Goal: Transaction & Acquisition: Purchase product/service

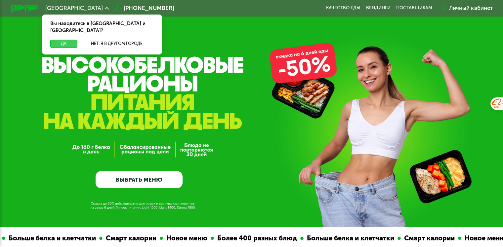
click at [57, 40] on button "Да" at bounding box center [63, 44] width 27 height 8
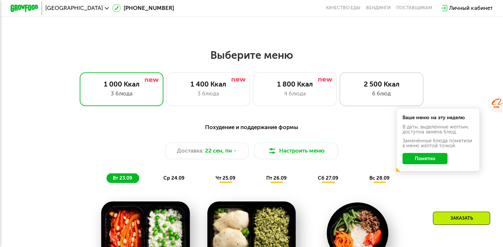
scroll to position [397, 0]
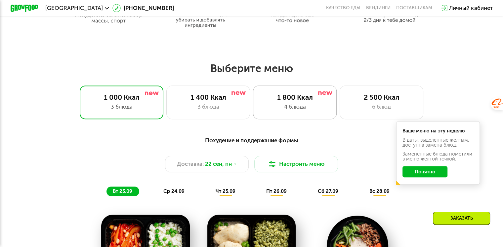
click at [315, 107] on div "4 блюда" at bounding box center [294, 107] width 69 height 8
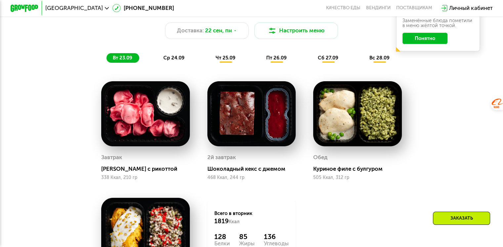
scroll to position [463, 0]
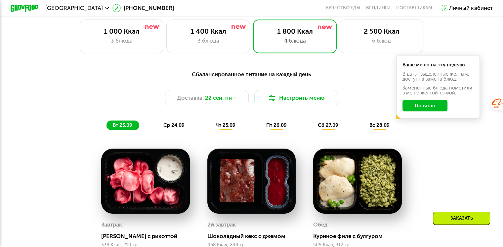
click at [227, 128] on span "чт 25.09" at bounding box center [226, 125] width 20 height 6
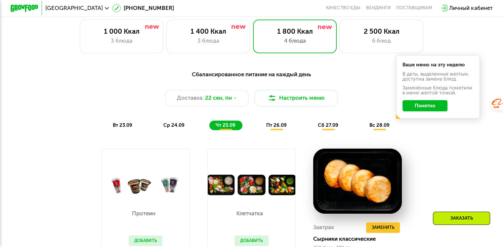
scroll to position [529, 0]
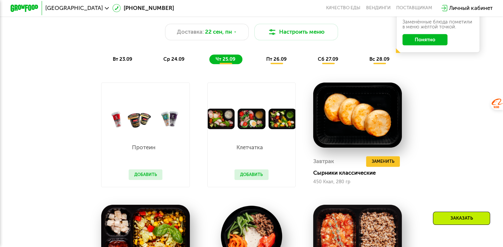
click at [257, 124] on img at bounding box center [252, 119] width 88 height 21
click at [252, 179] on button "Добавить" at bounding box center [252, 175] width 34 height 11
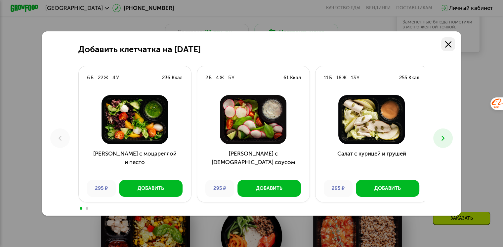
click at [455, 41] on link at bounding box center [448, 44] width 14 height 14
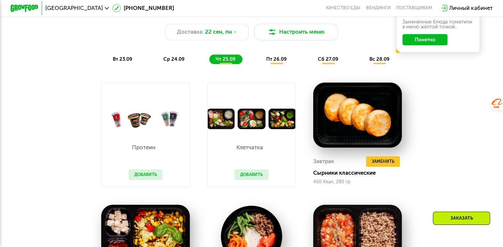
click at [142, 122] on img at bounding box center [146, 119] width 88 height 21
click at [146, 180] on button "Добавить" at bounding box center [146, 175] width 34 height 11
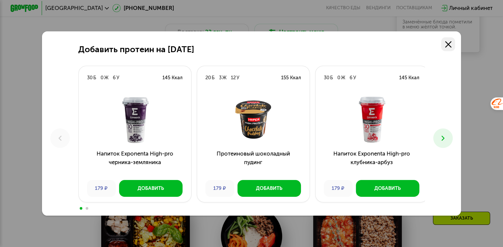
click at [453, 42] on link at bounding box center [448, 44] width 14 height 14
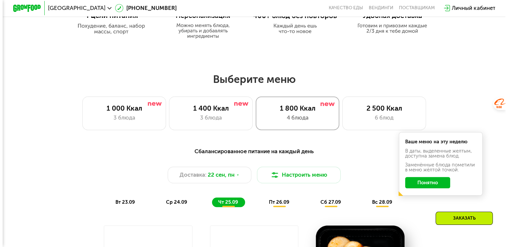
scroll to position [397, 0]
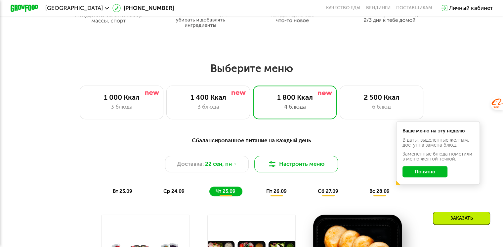
click at [290, 167] on button "Настроить меню" at bounding box center [296, 164] width 84 height 17
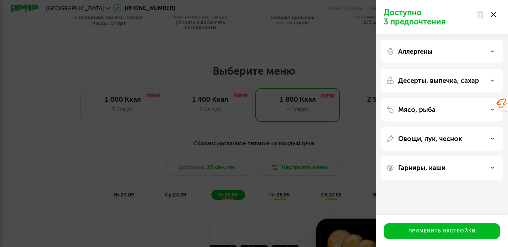
click at [420, 114] on div "Мясо, рыба" at bounding box center [442, 110] width 122 height 24
click at [459, 109] on div "Мясо, рыба" at bounding box center [441, 110] width 111 height 8
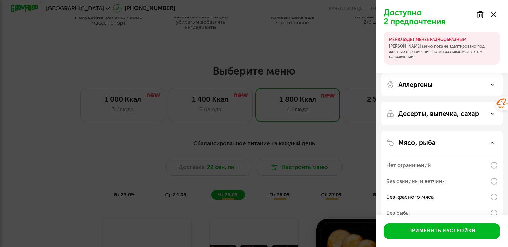
scroll to position [66, 0]
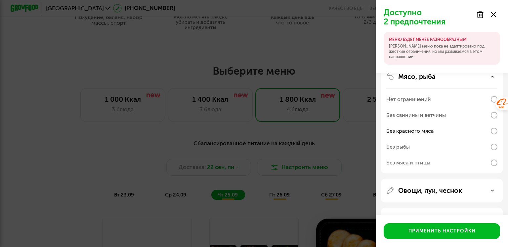
click at [497, 161] on div "Мясо, рыба Нет ограничений Без свинины и ветчины Без красного мяса Без рыбы Без…" at bounding box center [442, 119] width 122 height 109
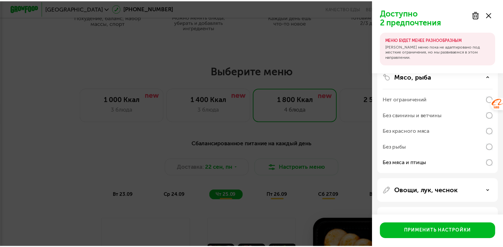
scroll to position [89, 0]
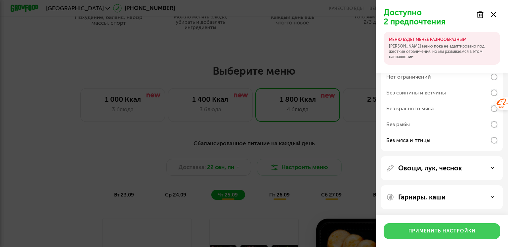
click at [445, 230] on div "Применить настройки" at bounding box center [441, 231] width 67 height 7
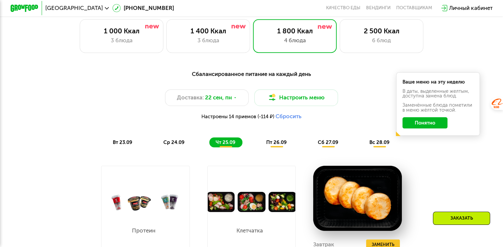
scroll to position [463, 0]
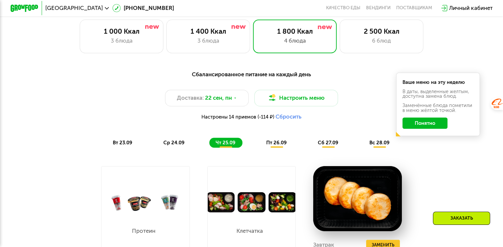
click at [277, 142] on div "пт 26.09" at bounding box center [277, 143] width 34 height 10
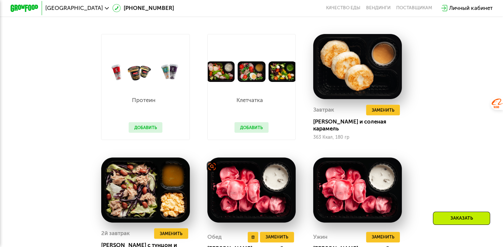
scroll to position [662, 0]
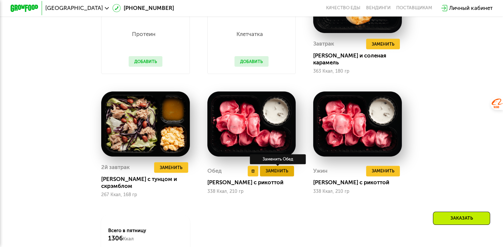
click at [269, 174] on span "Заменить" at bounding box center [277, 171] width 23 height 7
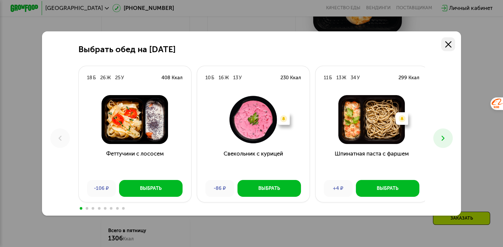
click at [451, 44] on icon at bounding box center [448, 44] width 6 height 6
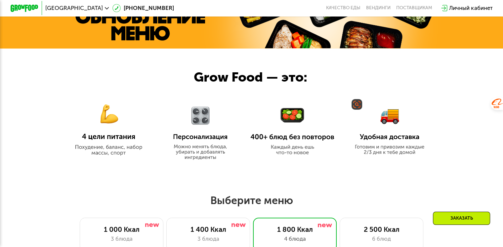
scroll to position [397, 0]
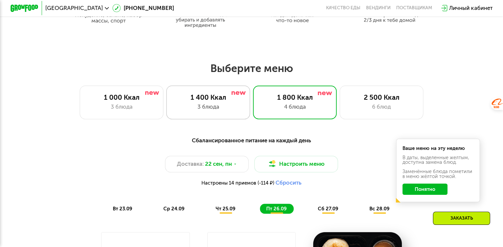
click at [211, 110] on div "3 блюда" at bounding box center [208, 107] width 69 height 8
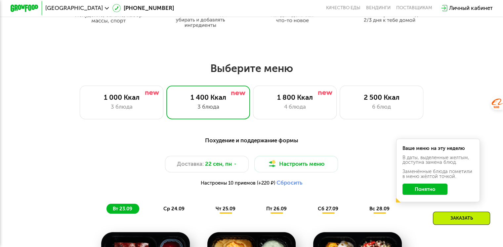
click at [430, 192] on button "Понятно" at bounding box center [425, 189] width 45 height 11
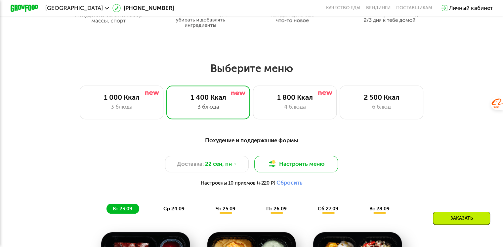
click at [294, 159] on button "Настроить меню" at bounding box center [296, 164] width 84 height 17
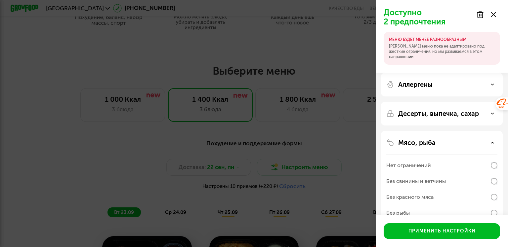
click at [456, 145] on div "Мясо, рыба" at bounding box center [441, 143] width 111 height 8
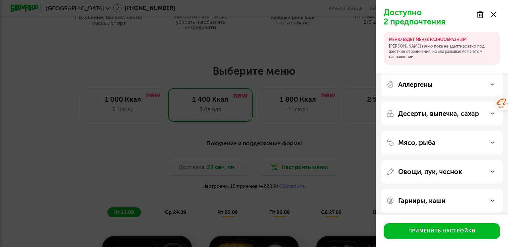
scroll to position [4, 0]
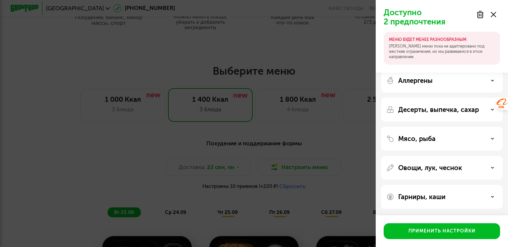
click at [471, 134] on div "Мясо, рыба" at bounding box center [442, 139] width 122 height 24
click at [497, 138] on div "Мясо, рыба" at bounding box center [442, 139] width 122 height 24
click at [491, 137] on icon at bounding box center [492, 138] width 3 height 3
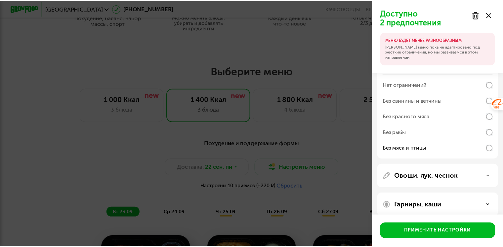
scroll to position [89, 0]
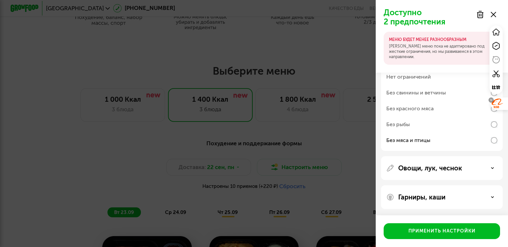
click at [495, 109] on div at bounding box center [497, 104] width 12 height 12
click at [491, 108] on div "Без красного мяса" at bounding box center [441, 109] width 111 height 16
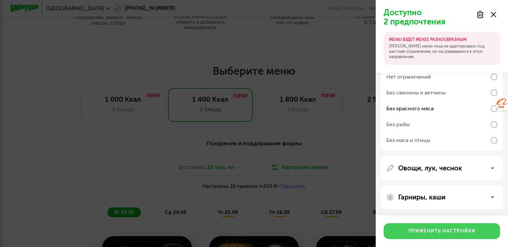
click at [450, 232] on div "Применить настройки" at bounding box center [441, 231] width 67 height 7
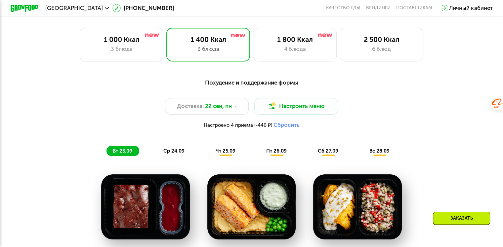
scroll to position [397, 0]
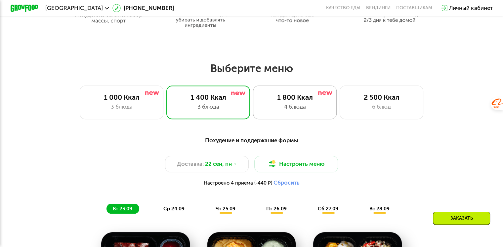
click at [289, 102] on div "1 800 Ккал" at bounding box center [294, 97] width 69 height 8
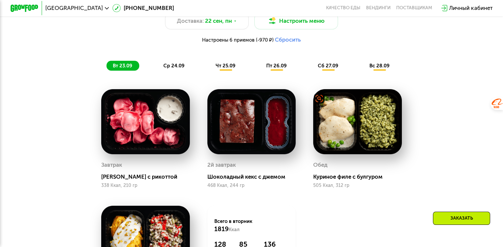
scroll to position [529, 0]
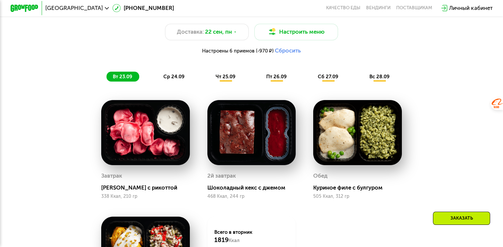
click at [279, 78] on span "пт 26.09" at bounding box center [276, 77] width 21 height 6
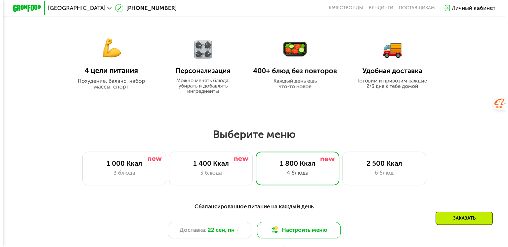
scroll to position [397, 0]
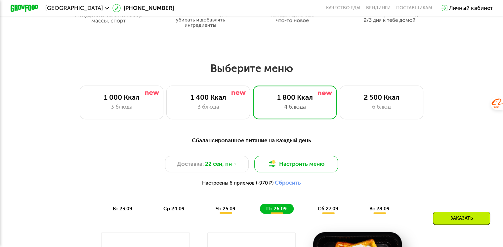
click at [281, 170] on button "Настроить меню" at bounding box center [296, 164] width 84 height 17
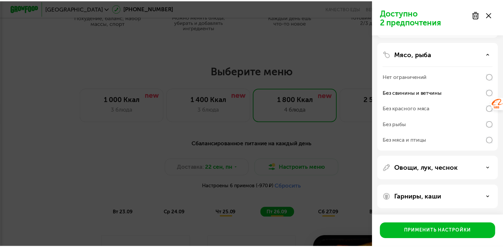
scroll to position [56, 0]
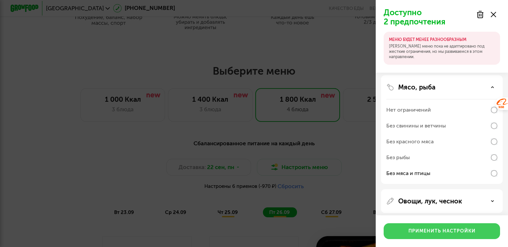
click at [428, 229] on div "Применить настройки" at bounding box center [441, 231] width 67 height 7
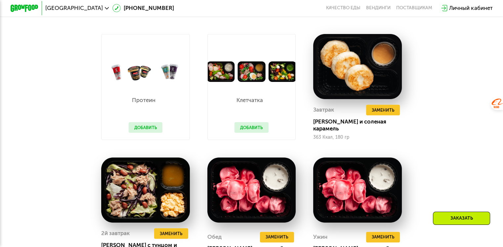
scroll to position [662, 0]
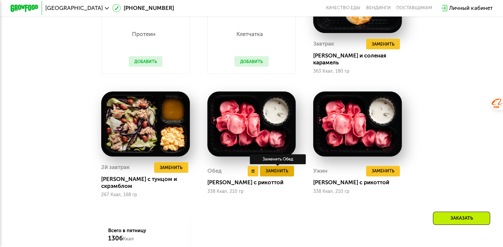
click at [275, 173] on span "Заменить" at bounding box center [277, 171] width 23 height 7
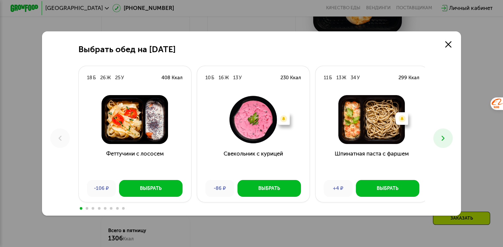
scroll to position [794, 0]
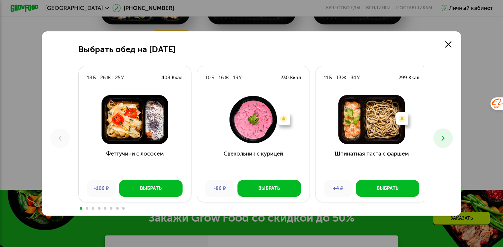
click at [439, 142] on button at bounding box center [443, 139] width 20 height 20
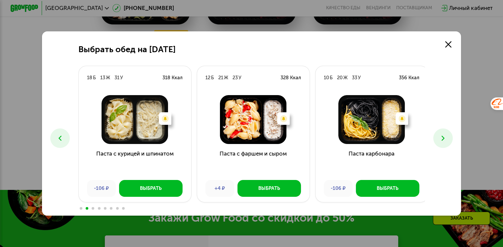
click at [442, 139] on icon at bounding box center [443, 138] width 8 height 8
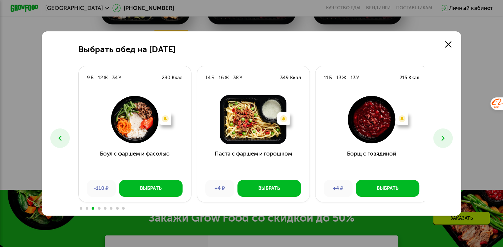
click at [442, 139] on icon at bounding box center [443, 138] width 8 height 8
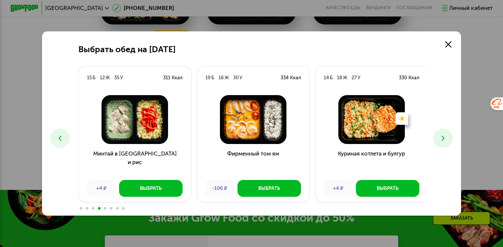
click at [442, 139] on icon at bounding box center [443, 138] width 8 height 8
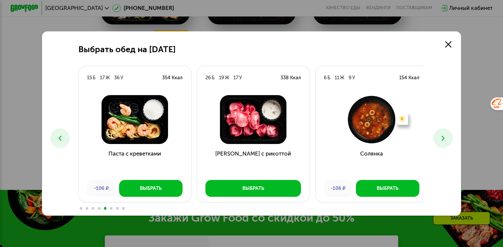
click at [442, 139] on icon at bounding box center [443, 138] width 8 height 8
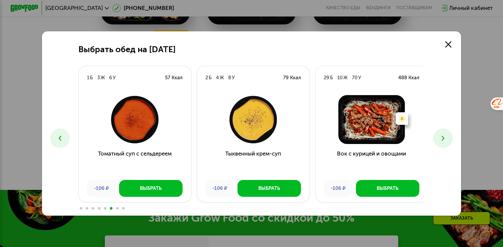
click at [442, 139] on icon at bounding box center [443, 138] width 8 height 8
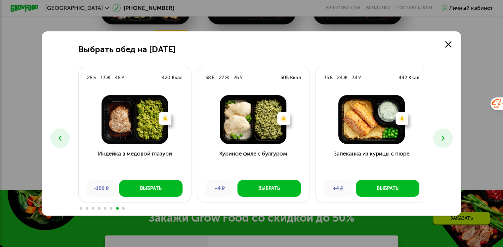
click at [443, 140] on icon at bounding box center [443, 138] width 8 height 8
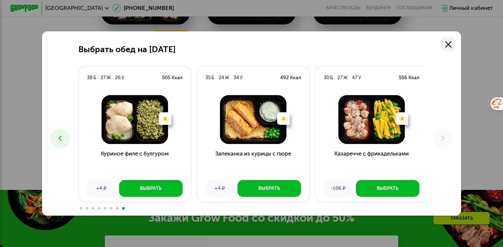
click at [451, 41] on use at bounding box center [448, 44] width 6 height 6
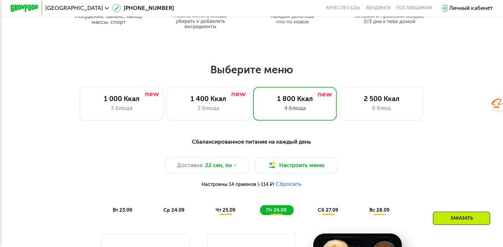
scroll to position [397, 0]
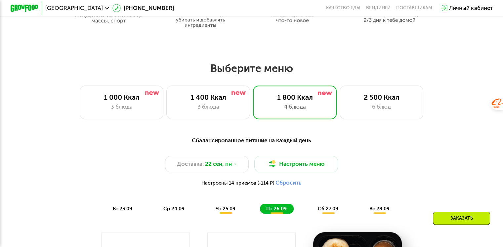
click at [321, 212] on span "сб 27.09" at bounding box center [328, 209] width 21 height 6
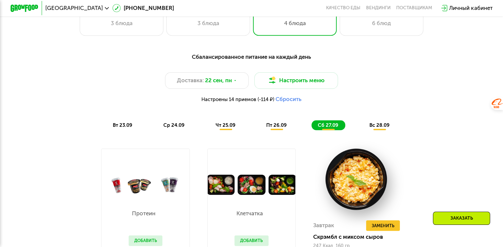
scroll to position [331, 0]
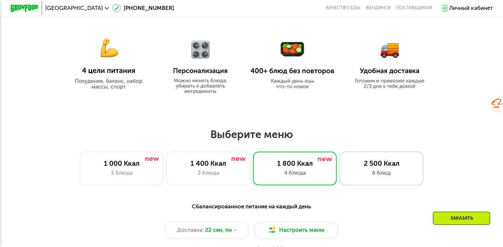
drag, startPoint x: 367, startPoint y: 180, endPoint x: 375, endPoint y: 181, distance: 8.0
click at [368, 177] on div "6 блюд" at bounding box center [381, 173] width 69 height 8
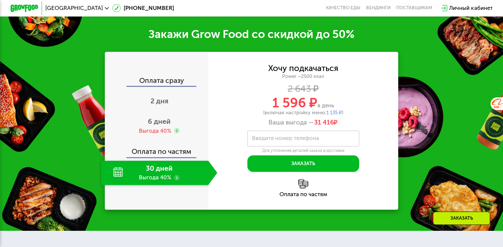
scroll to position [926, 0]
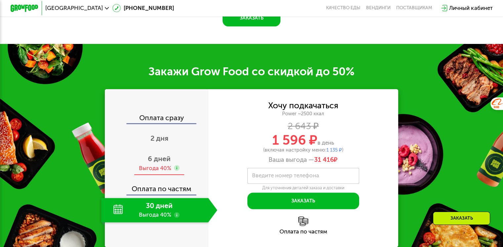
click at [155, 172] on div "Выгода 40%" at bounding box center [155, 169] width 32 height 8
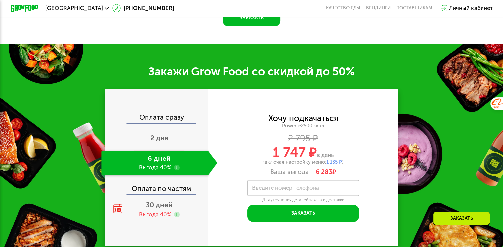
click at [142, 151] on div "2 дня" at bounding box center [159, 138] width 116 height 24
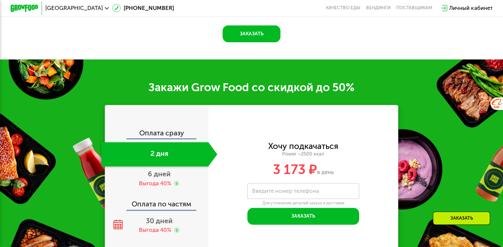
scroll to position [935, 0]
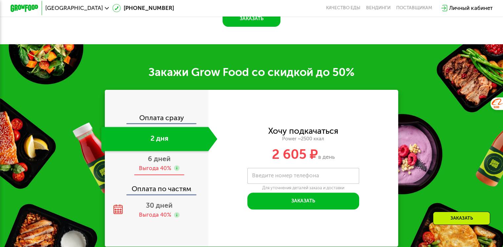
click at [159, 163] on span "6 дней" at bounding box center [159, 159] width 23 height 8
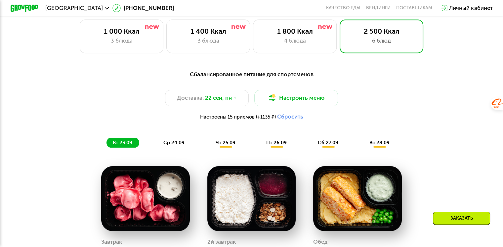
scroll to position [331, 0]
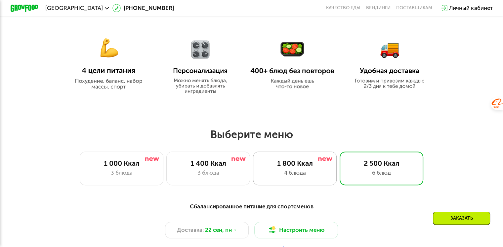
click at [296, 171] on div "1 800 Ккал 4 блюда" at bounding box center [295, 168] width 84 height 33
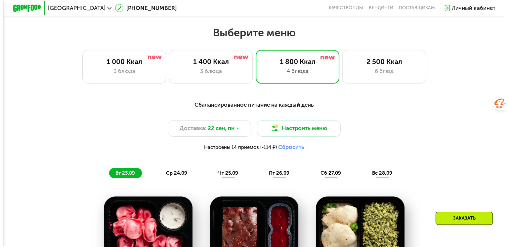
scroll to position [397, 0]
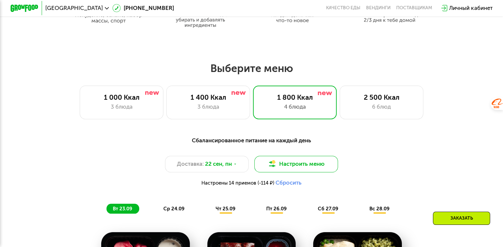
click at [312, 169] on button "Настроить меню" at bounding box center [296, 164] width 84 height 17
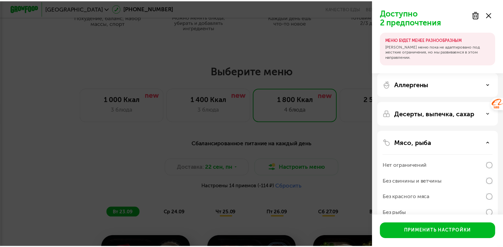
scroll to position [89, 0]
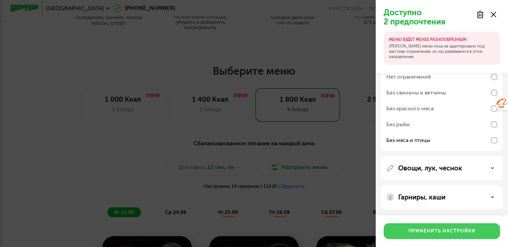
click at [427, 232] on div "Применить настройки" at bounding box center [441, 231] width 67 height 7
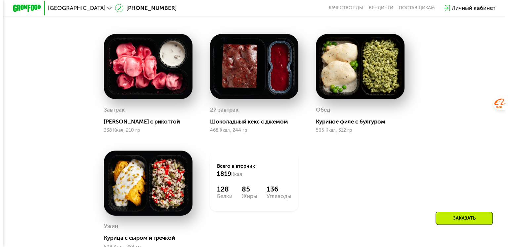
scroll to position [463, 0]
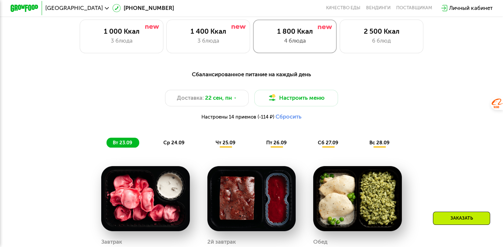
click at [294, 38] on div "1 800 Ккал 4 блюда" at bounding box center [295, 36] width 84 height 33
click at [316, 103] on button "Настроить меню" at bounding box center [296, 98] width 84 height 17
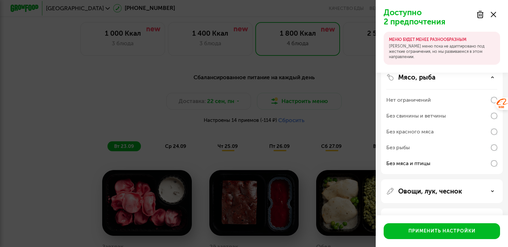
scroll to position [89, 0]
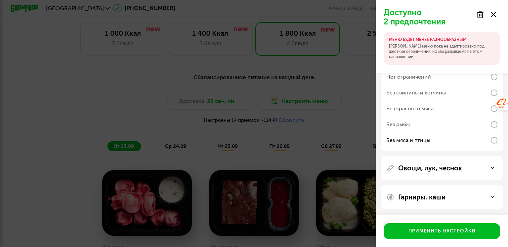
click at [445, 47] on p "[PERSON_NAME] меню пока не адаптировано под жесткие ограничения, но мы развивае…" at bounding box center [442, 52] width 106 height 16
click at [485, 171] on div "Овощи, лук, чеснок" at bounding box center [441, 168] width 111 height 8
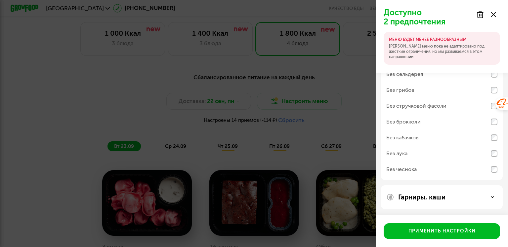
click at [466, 198] on div "Гарниры, каши" at bounding box center [441, 197] width 111 height 8
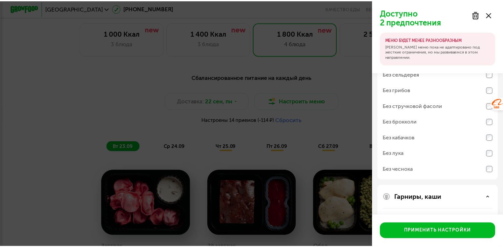
scroll to position [290, 0]
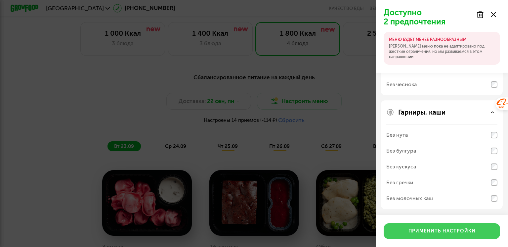
click at [426, 231] on div "Применить настройки" at bounding box center [441, 231] width 67 height 7
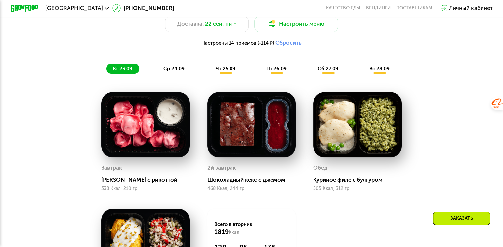
scroll to position [529, 0]
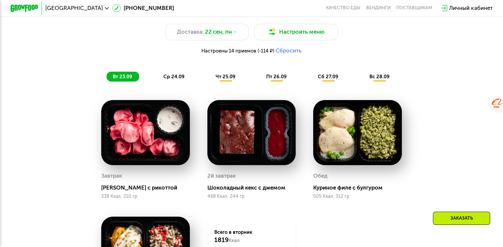
click at [175, 80] on span "ср 24.09" at bounding box center [173, 77] width 21 height 6
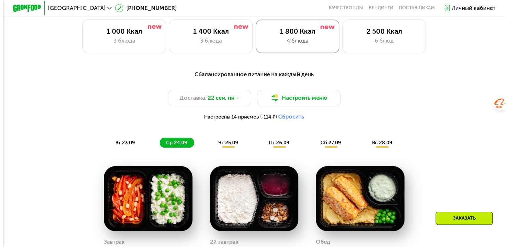
scroll to position [463, 0]
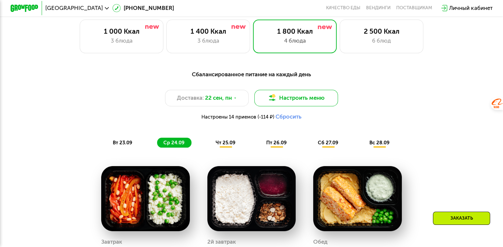
click at [320, 106] on button "Настроить меню" at bounding box center [296, 98] width 84 height 17
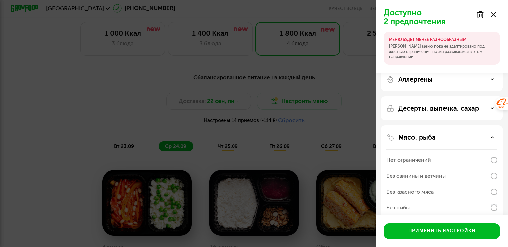
scroll to position [0, 0]
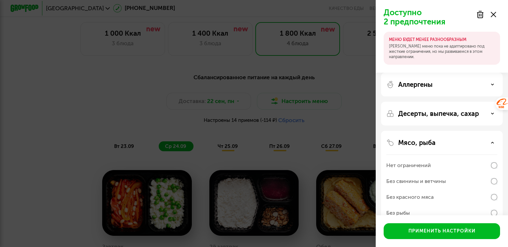
click at [488, 143] on div "Мясо, рыба" at bounding box center [441, 143] width 111 height 8
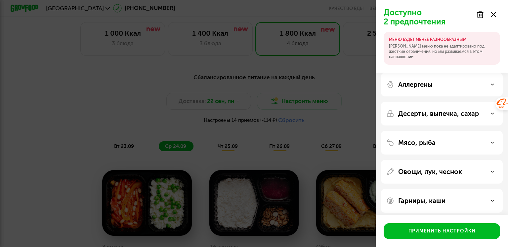
click at [488, 143] on div "Мясо, рыба" at bounding box center [441, 143] width 111 height 8
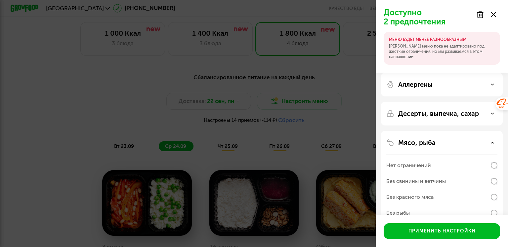
scroll to position [66, 0]
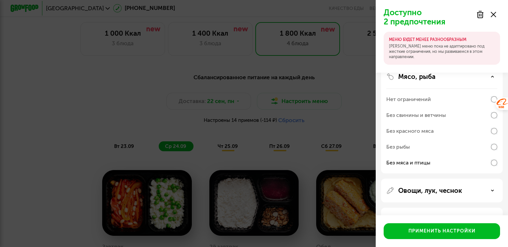
click at [494, 158] on div "Без мяса и птицы" at bounding box center [441, 163] width 111 height 16
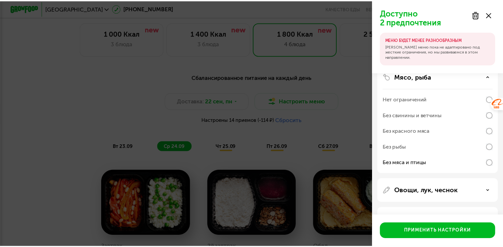
scroll to position [56, 0]
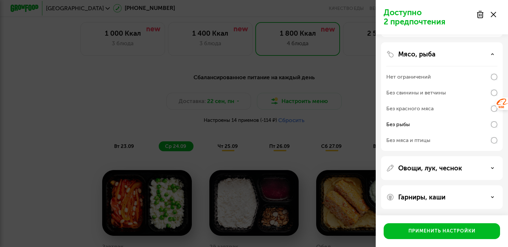
click at [493, 144] on div "Без мяса и птицы" at bounding box center [441, 141] width 111 height 16
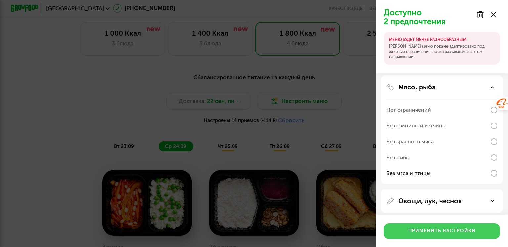
click at [453, 233] on div "Применить настройки" at bounding box center [441, 231] width 67 height 7
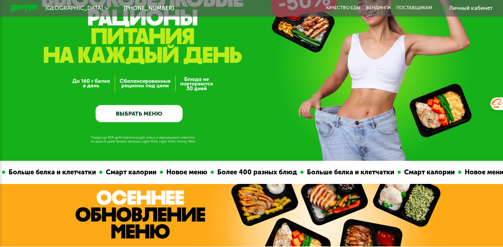
scroll to position [0, 0]
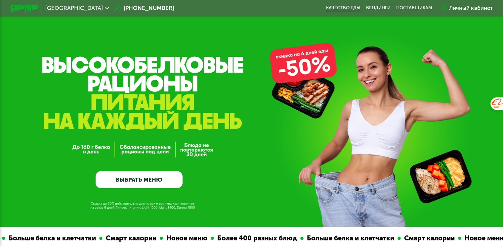
click at [332, 9] on link "Качество еды" at bounding box center [343, 8] width 34 height 6
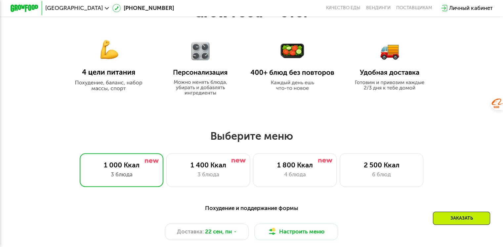
scroll to position [331, 0]
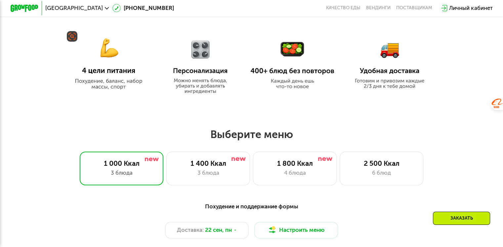
click at [113, 81] on img at bounding box center [109, 59] width 84 height 61
click at [191, 71] on img at bounding box center [200, 63] width 65 height 62
click at [293, 59] on img at bounding box center [292, 65] width 84 height 48
click at [395, 70] on img at bounding box center [390, 60] width 76 height 58
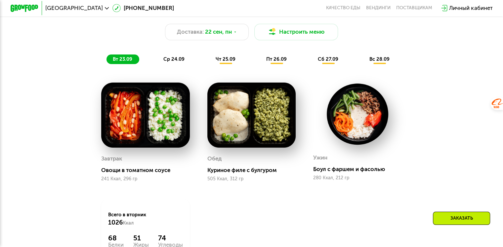
scroll to position [463, 0]
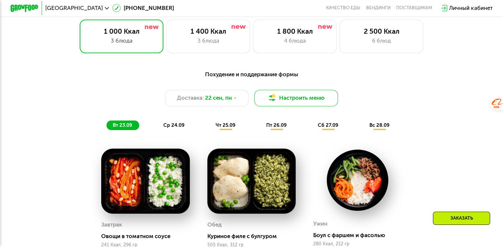
click at [311, 107] on button "Настроить меню" at bounding box center [296, 98] width 84 height 17
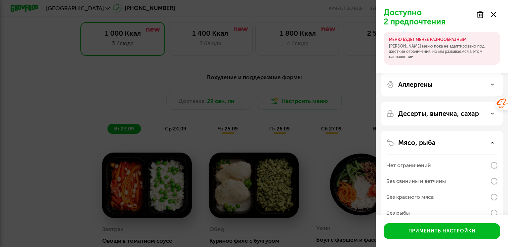
click at [47, 152] on div "Доступно 2 предпочтения МЕНЮ БУДЕТ МЕНЕЕ РАЗНООБРАЗНЫМ Наше меню пока не адапти…" at bounding box center [254, 123] width 508 height 247
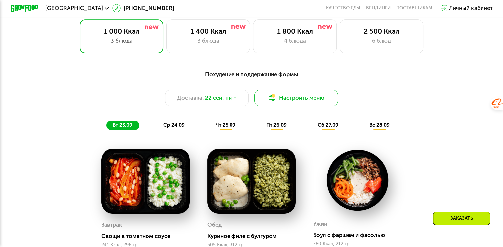
click at [294, 101] on button "Настроить меню" at bounding box center [296, 98] width 84 height 17
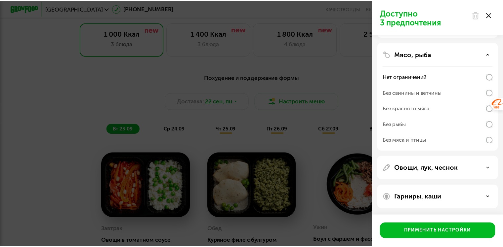
scroll to position [56, 0]
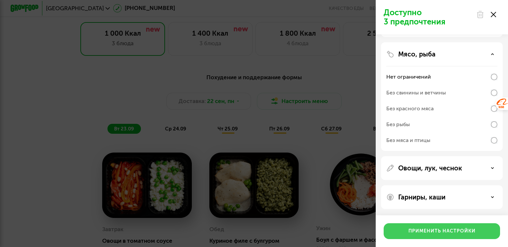
click at [455, 231] on div "Применить настройки" at bounding box center [441, 231] width 67 height 7
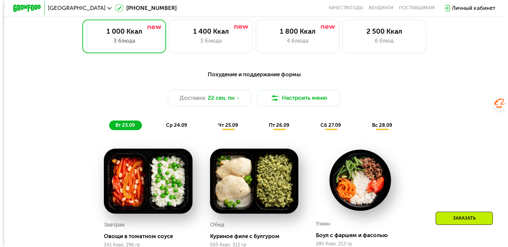
scroll to position [529, 0]
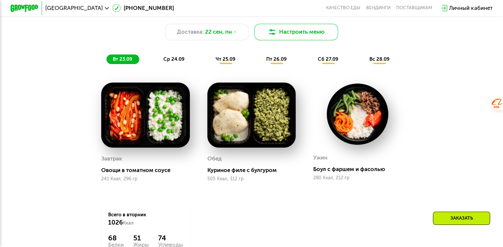
click at [300, 35] on button "Настроить меню" at bounding box center [296, 32] width 84 height 17
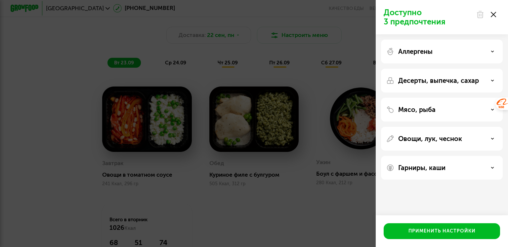
click at [458, 105] on div "Мясо, рыба" at bounding box center [442, 110] width 122 height 24
click at [492, 110] on div "Мясо, рыба" at bounding box center [441, 110] width 111 height 8
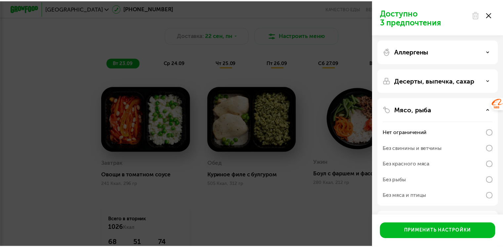
scroll to position [56, 0]
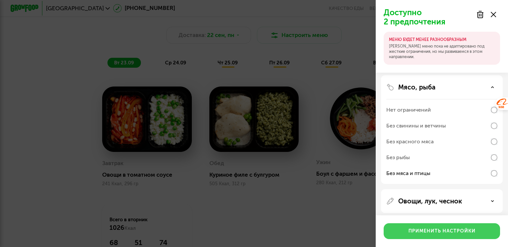
click at [447, 233] on div "Применить настройки" at bounding box center [441, 231] width 67 height 7
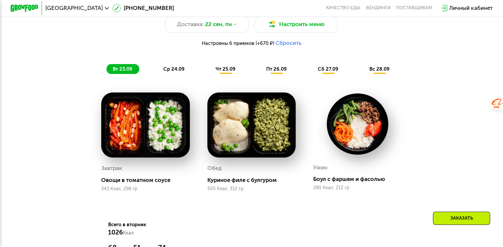
scroll to position [595, 0]
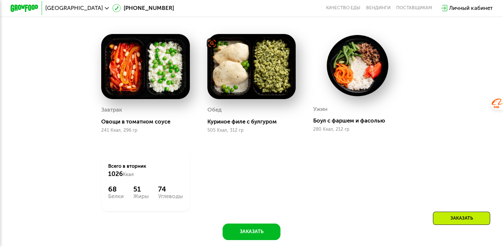
click at [240, 66] on img at bounding box center [251, 66] width 89 height 65
click at [264, 94] on img at bounding box center [251, 66] width 89 height 65
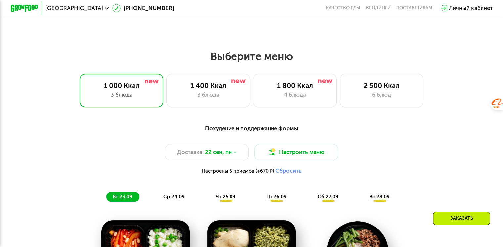
scroll to position [397, 0]
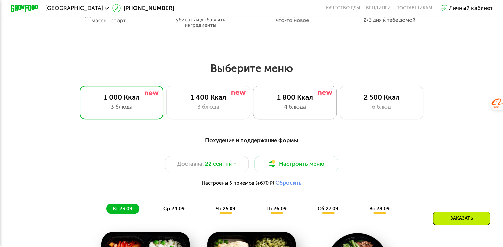
click at [276, 111] on div "4 блюда" at bounding box center [294, 107] width 69 height 8
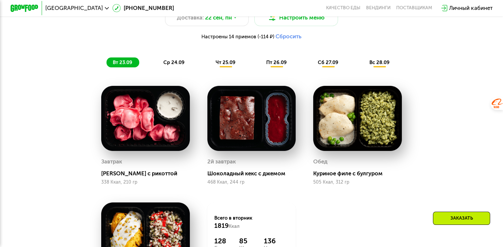
scroll to position [529, 0]
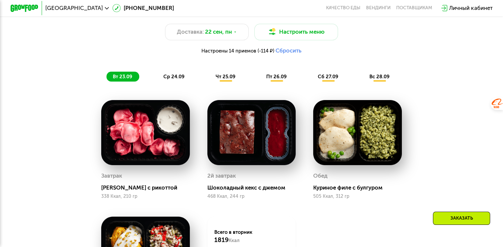
click at [233, 78] on span "чт 25.09" at bounding box center [226, 77] width 20 height 6
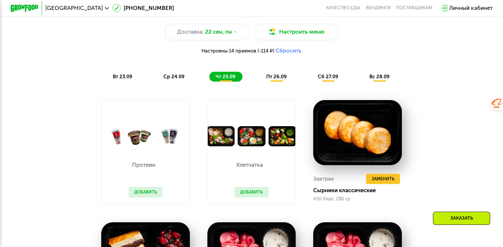
click at [278, 79] on span "пт 26.09" at bounding box center [276, 77] width 21 height 6
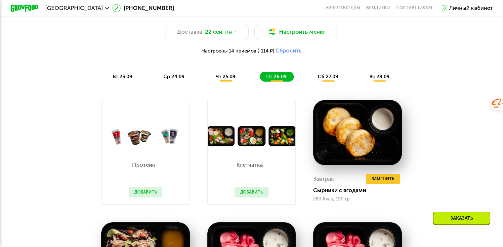
click at [230, 80] on span "чт 25.09" at bounding box center [226, 77] width 20 height 6
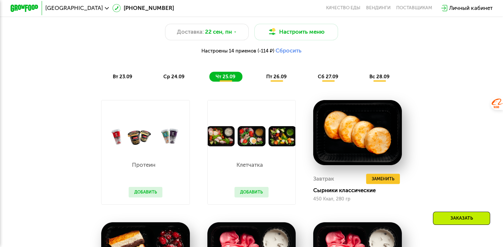
click at [249, 197] on button "Добавить" at bounding box center [252, 192] width 34 height 11
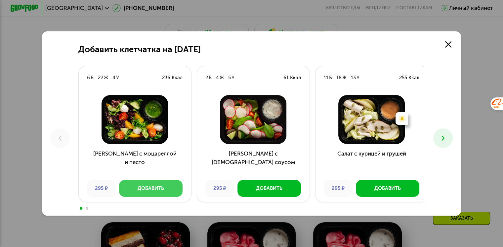
click at [149, 183] on button "Добавить" at bounding box center [151, 188] width 64 height 17
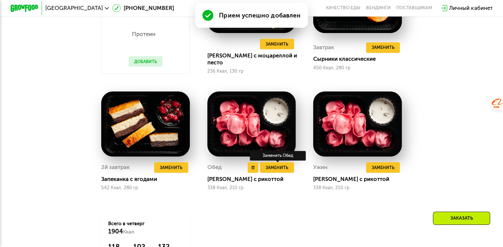
scroll to position [595, 0]
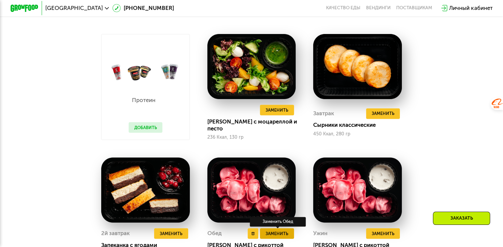
click at [279, 237] on span "Заменить" at bounding box center [277, 234] width 23 height 7
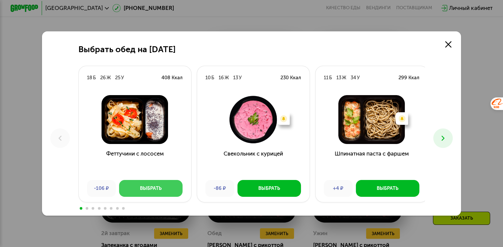
click at [149, 189] on div "Выбрать" at bounding box center [151, 188] width 22 height 7
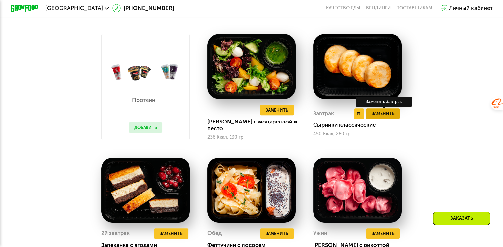
click at [386, 117] on span "Заменить" at bounding box center [382, 113] width 23 height 7
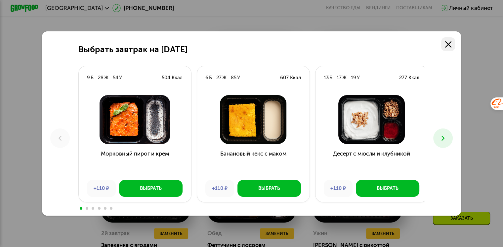
click at [450, 43] on use at bounding box center [448, 44] width 6 height 6
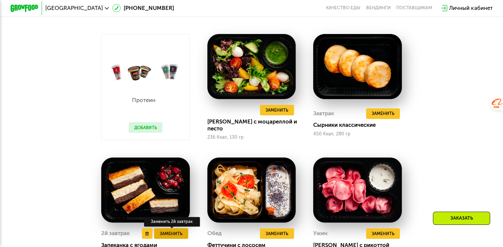
click at [168, 237] on span "Заменить" at bounding box center [171, 234] width 23 height 7
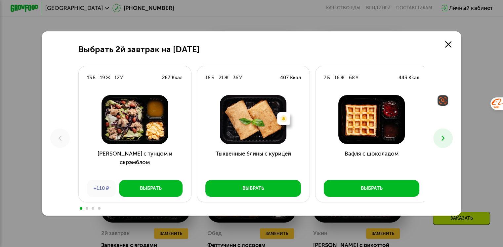
click at [441, 138] on icon at bounding box center [443, 138] width 8 height 8
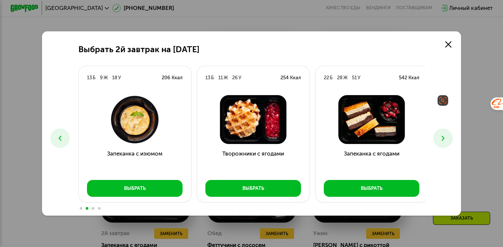
click at [441, 138] on icon at bounding box center [443, 138] width 8 height 8
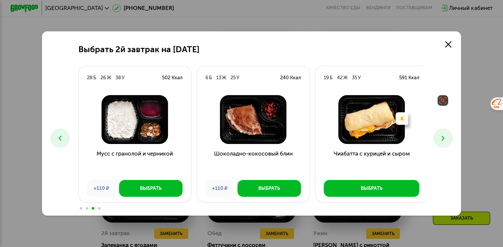
click at [441, 138] on icon at bounding box center [443, 138] width 8 height 8
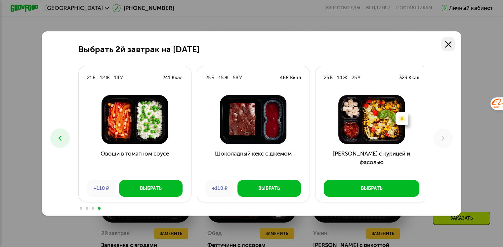
click at [451, 41] on icon at bounding box center [448, 44] width 6 height 6
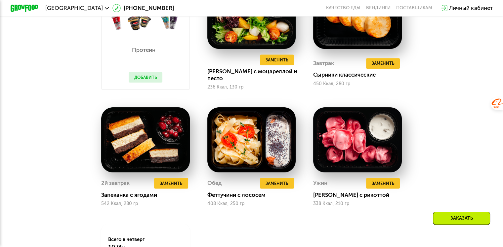
scroll to position [662, 0]
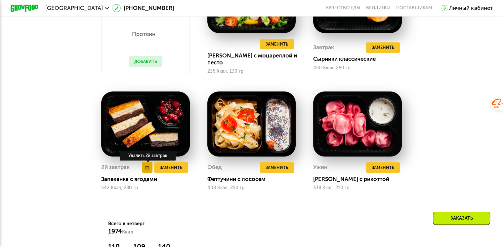
click at [146, 170] on use at bounding box center [147, 168] width 3 height 4
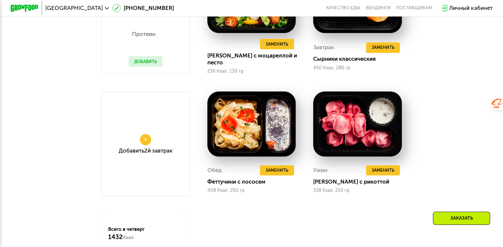
scroll to position [595, 0]
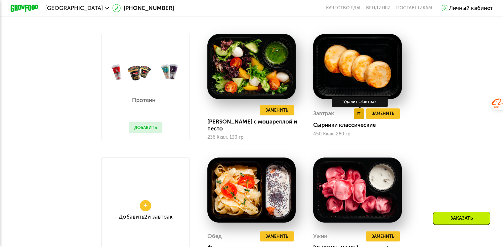
click at [361, 116] on use at bounding box center [359, 114] width 3 height 4
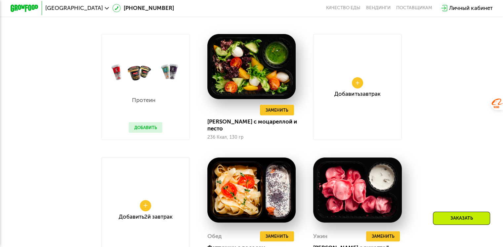
click at [352, 86] on div "Добавить Завтрак" at bounding box center [357, 87] width 89 height 106
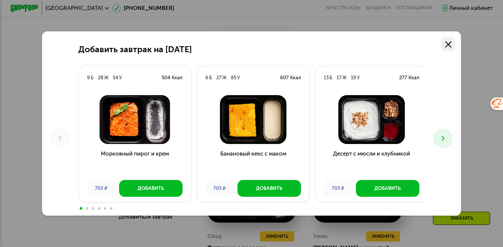
click at [451, 41] on icon at bounding box center [448, 44] width 6 height 6
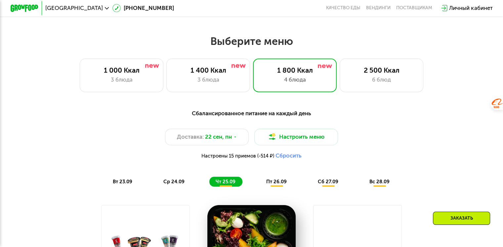
scroll to position [397, 0]
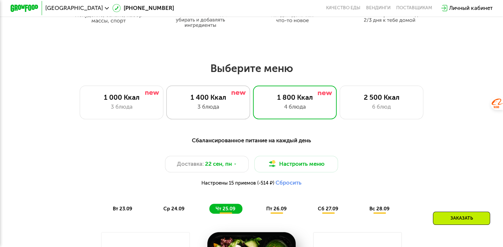
click at [221, 110] on div "3 блюда" at bounding box center [208, 107] width 69 height 8
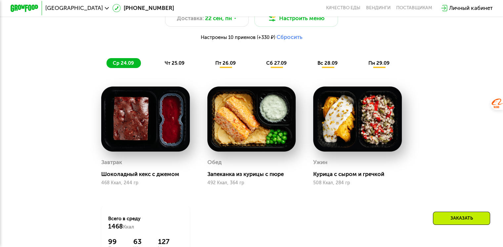
scroll to position [529, 0]
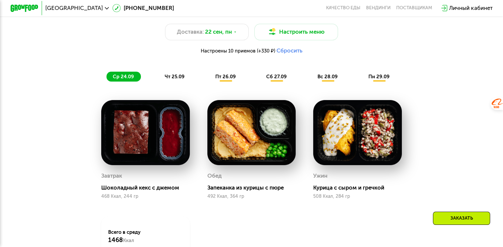
click at [224, 77] on span "пт 26.09" at bounding box center [225, 77] width 21 height 6
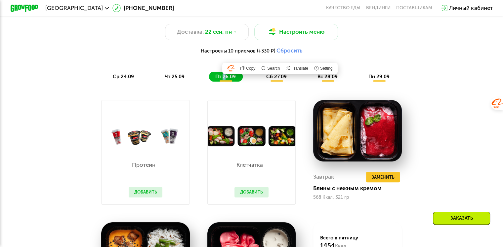
scroll to position [595, 0]
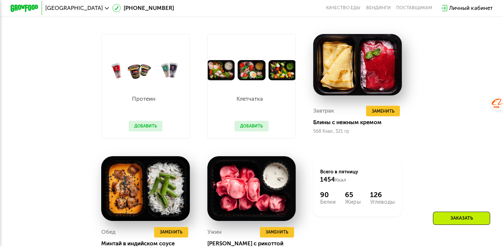
click at [244, 131] on button "Добавить" at bounding box center [252, 126] width 34 height 11
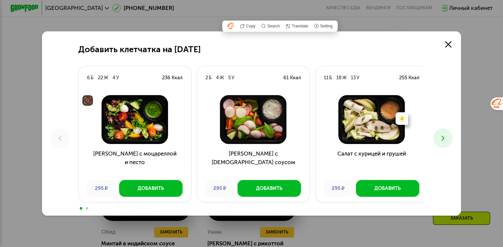
click at [140, 125] on img at bounding box center [134, 119] width 101 height 49
click at [155, 190] on div "Добавить" at bounding box center [151, 188] width 26 height 7
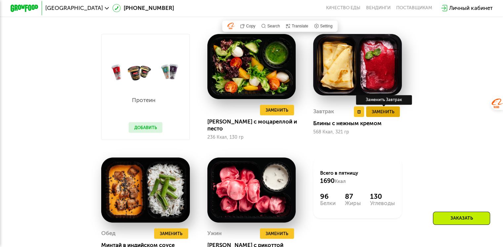
click at [384, 115] on span "Заменить" at bounding box center [382, 111] width 23 height 7
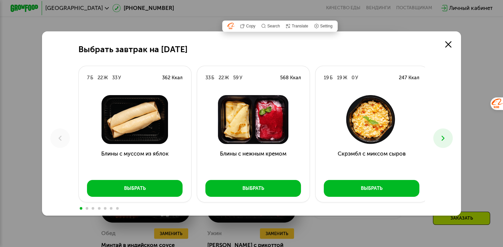
click at [443, 137] on icon at bounding box center [443, 138] width 8 height 8
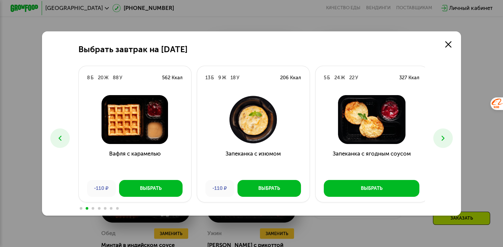
click at [443, 137] on icon at bounding box center [443, 138] width 8 height 8
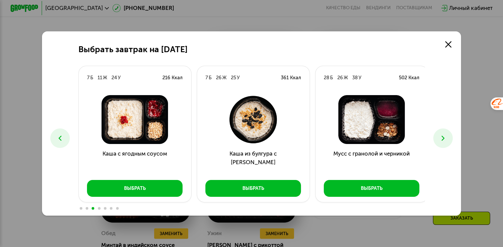
click at [441, 138] on icon at bounding box center [443, 138] width 8 height 8
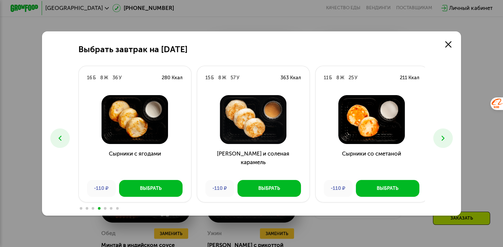
click at [442, 139] on icon at bounding box center [443, 138] width 8 height 8
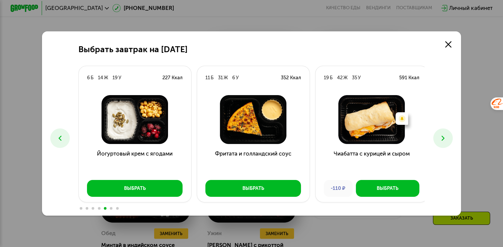
click at [442, 139] on icon at bounding box center [443, 138] width 8 height 8
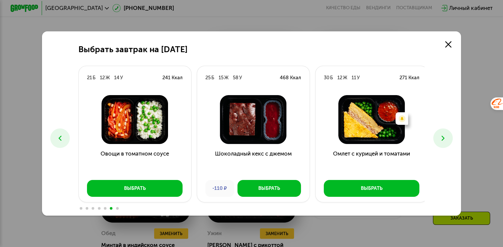
click at [442, 139] on icon at bounding box center [443, 138] width 8 height 8
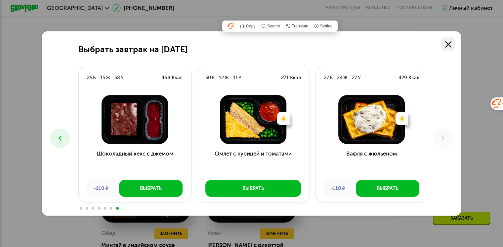
click at [449, 41] on use at bounding box center [448, 44] width 6 height 6
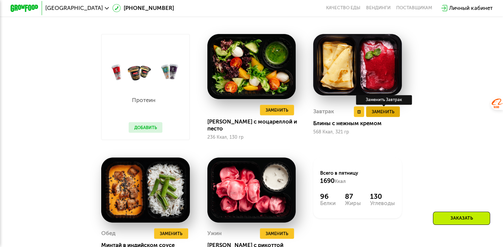
click at [381, 115] on span "Заменить" at bounding box center [382, 111] width 23 height 7
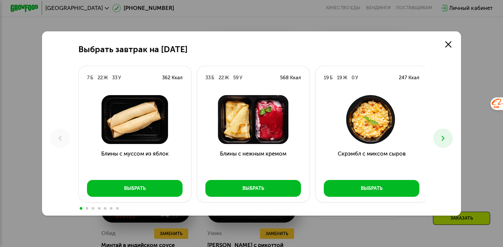
click at [446, 138] on icon at bounding box center [443, 138] width 8 height 8
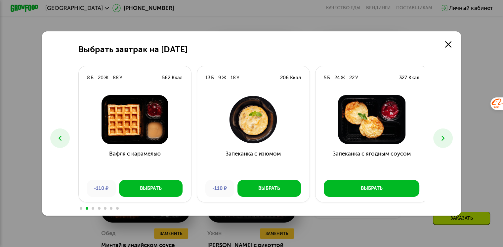
click at [447, 138] on icon at bounding box center [443, 138] width 8 height 8
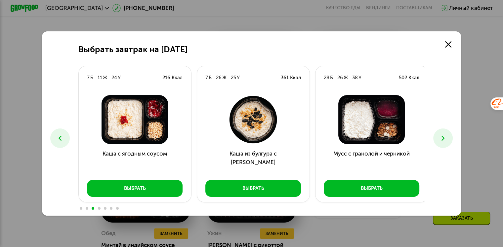
click at [447, 138] on icon at bounding box center [443, 138] width 8 height 8
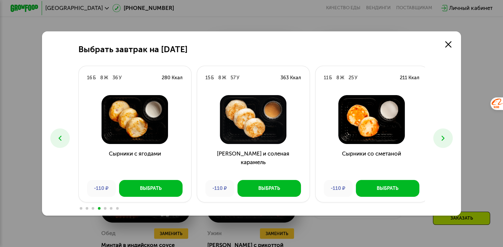
click at [447, 138] on icon at bounding box center [443, 138] width 8 height 8
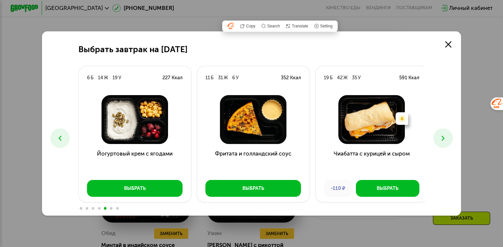
click at [447, 138] on icon at bounding box center [443, 138] width 8 height 8
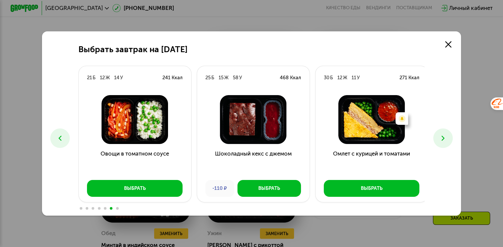
click at [447, 138] on icon at bounding box center [443, 138] width 8 height 8
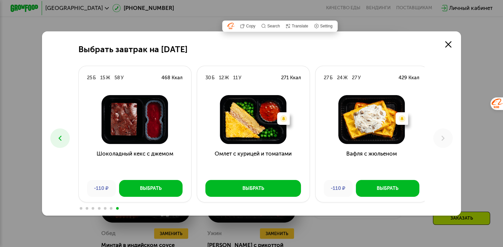
click at [61, 133] on button at bounding box center [60, 139] width 20 height 20
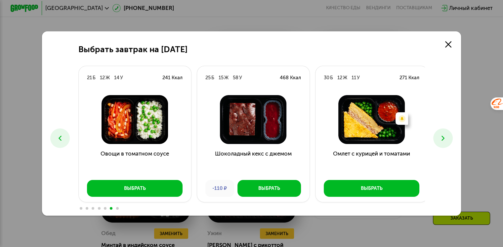
click at [61, 133] on button at bounding box center [60, 139] width 20 height 20
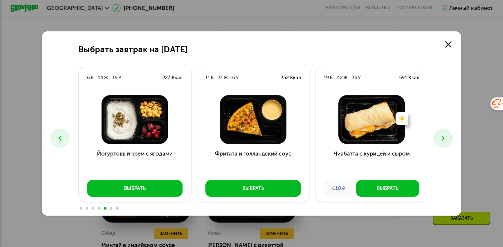
click at [61, 133] on button at bounding box center [60, 139] width 20 height 20
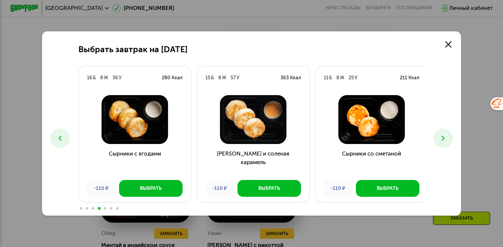
click at [57, 135] on icon at bounding box center [60, 138] width 8 height 8
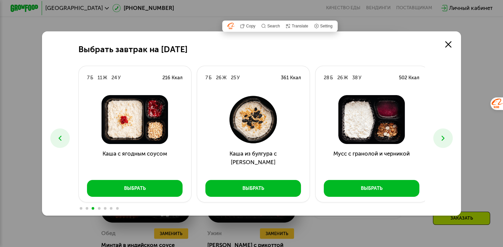
click at [57, 135] on icon at bounding box center [60, 138] width 8 height 8
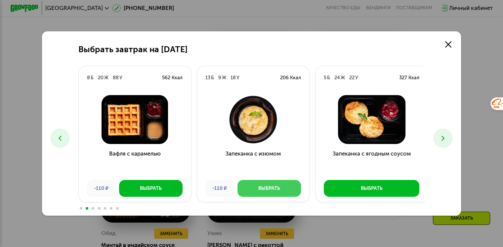
click at [259, 184] on button "Выбрать" at bounding box center [269, 188] width 64 height 17
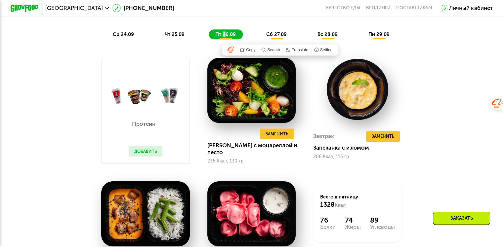
scroll to position [529, 0]
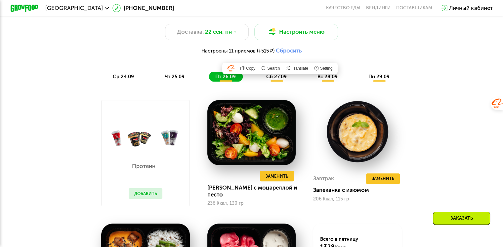
click at [276, 80] on span "сб 27.09" at bounding box center [276, 77] width 21 height 6
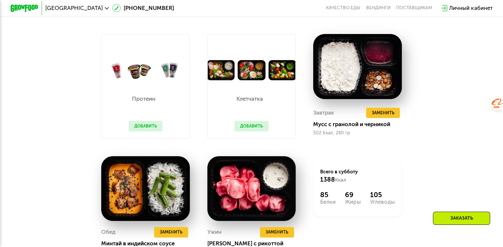
scroll to position [662, 0]
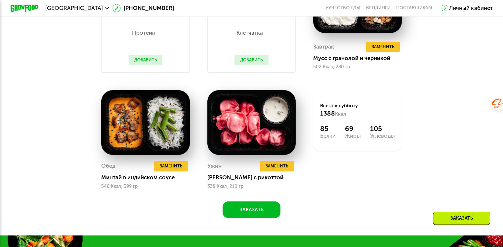
click at [245, 64] on button "Добавить" at bounding box center [252, 60] width 34 height 11
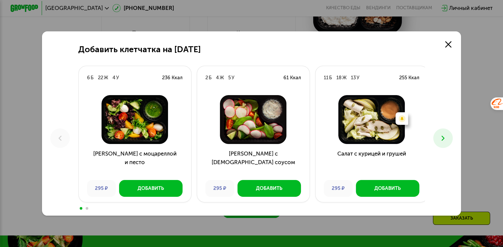
click at [441, 140] on icon at bounding box center [443, 138] width 8 height 8
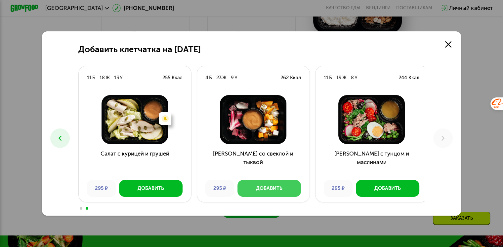
click at [280, 185] on button "Добавить" at bounding box center [269, 188] width 64 height 17
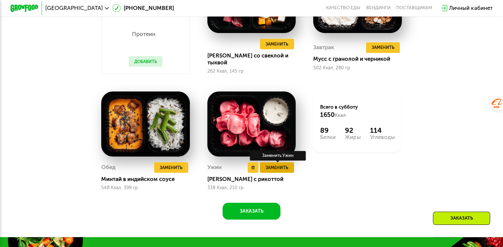
click at [282, 171] on span "Заменить" at bounding box center [277, 167] width 23 height 7
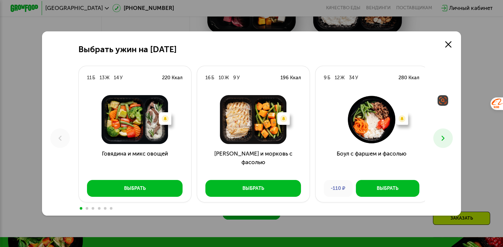
click at [446, 134] on button at bounding box center [443, 139] width 20 height 20
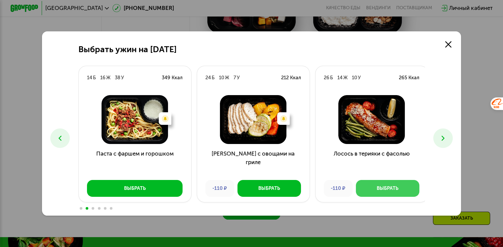
click at [382, 189] on div "Выбрать" at bounding box center [388, 188] width 22 height 7
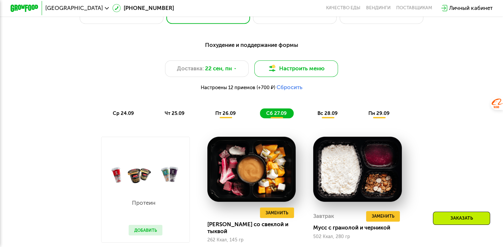
scroll to position [463, 0]
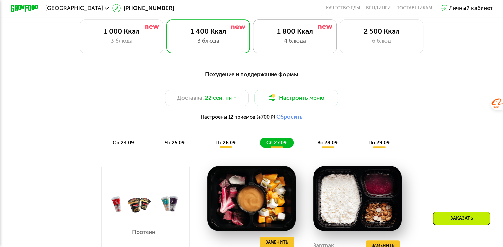
click at [285, 45] on div "4 блюда" at bounding box center [294, 41] width 69 height 8
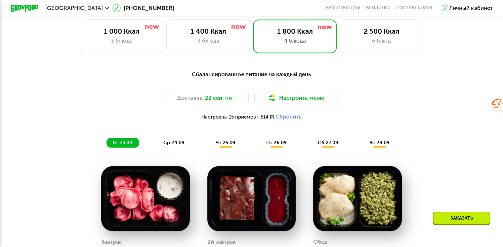
click at [231, 146] on span "чт 25.09" at bounding box center [226, 143] width 20 height 6
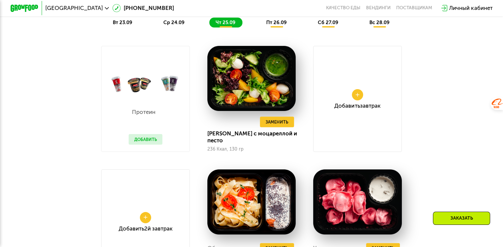
scroll to position [529, 0]
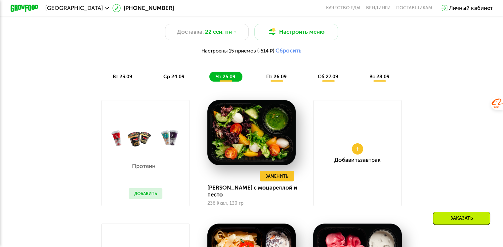
click at [280, 78] on span "пт 26.09" at bounding box center [276, 77] width 21 height 6
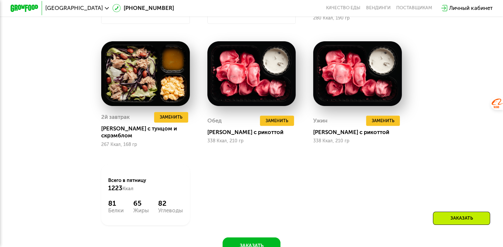
scroll to position [728, 0]
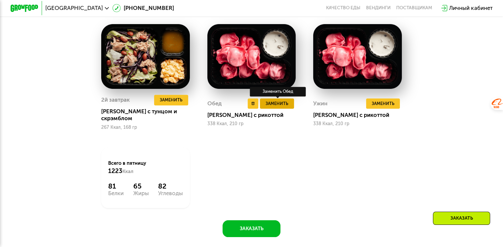
click at [278, 105] on span "Заменить" at bounding box center [277, 103] width 23 height 7
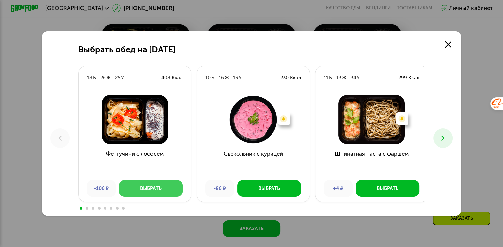
click at [154, 187] on div "Выбрать" at bounding box center [151, 188] width 22 height 7
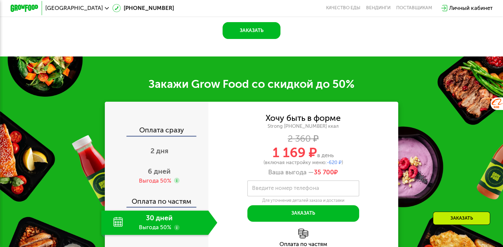
scroll to position [992, 0]
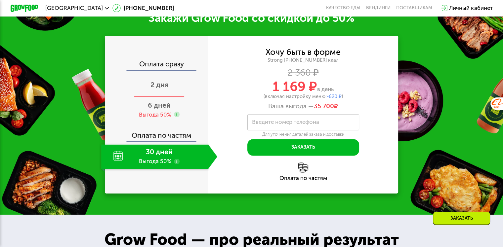
click at [162, 88] on span "2 дня" at bounding box center [159, 85] width 18 height 8
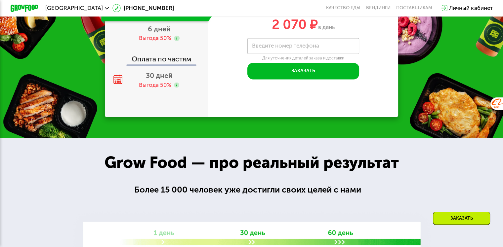
scroll to position [923, 0]
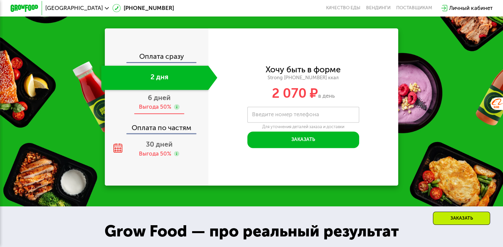
click at [158, 111] on div "6 дней Выгода 50%" at bounding box center [159, 102] width 116 height 24
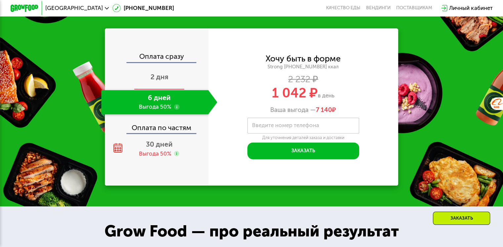
click at [157, 81] on span "2 дня" at bounding box center [159, 77] width 18 height 8
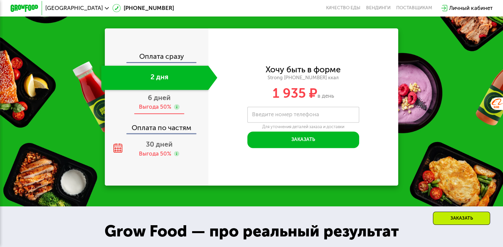
click at [157, 111] on div "Выгода 50%" at bounding box center [155, 107] width 32 height 8
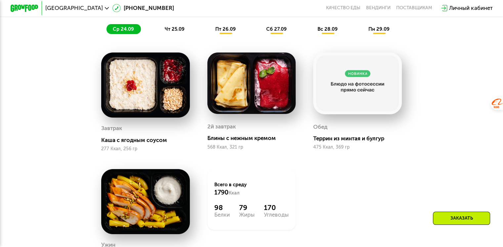
scroll to position [511, 0]
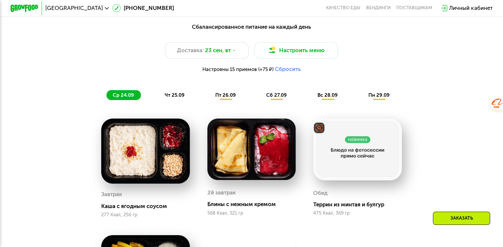
click at [357, 152] on img at bounding box center [357, 150] width 89 height 62
click at [360, 142] on img at bounding box center [357, 150] width 89 height 62
click at [332, 98] on span "вс 28.09" at bounding box center [328, 95] width 20 height 6
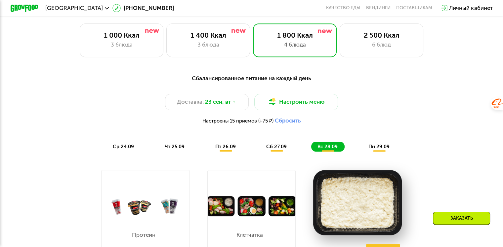
scroll to position [378, 0]
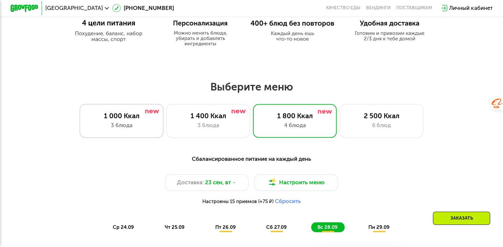
click at [118, 129] on div "3 блюда" at bounding box center [121, 125] width 69 height 8
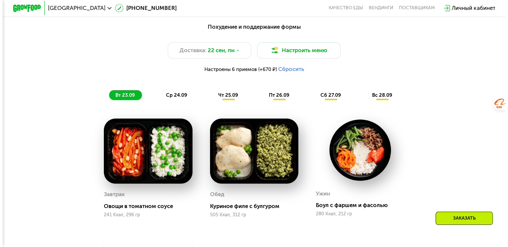
scroll to position [445, 0]
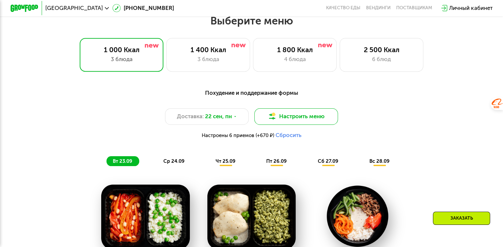
click at [295, 120] on button "Настроить меню" at bounding box center [296, 116] width 84 height 17
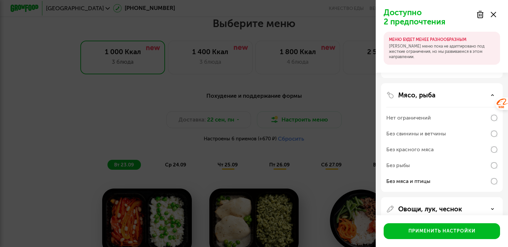
scroll to position [89, 0]
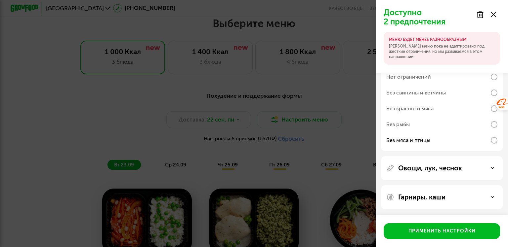
click at [429, 197] on p "Гарниры, каши" at bounding box center [421, 197] width 47 height 8
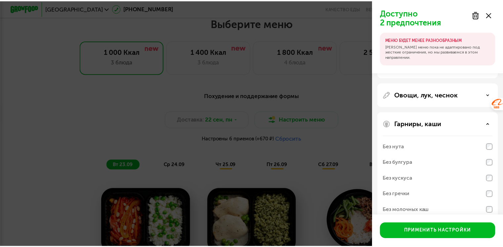
scroll to position [174, 0]
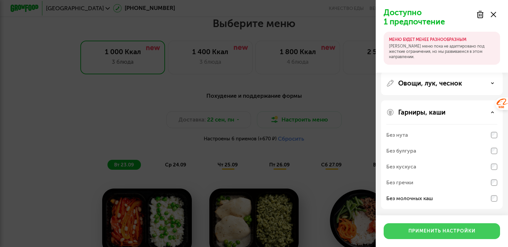
click at [428, 232] on div "Применить настройки" at bounding box center [441, 231] width 67 height 7
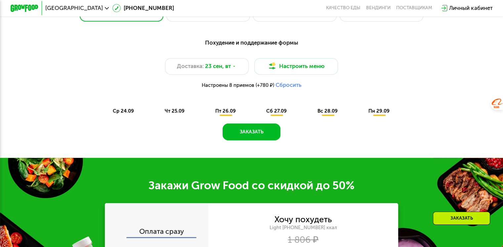
scroll to position [429, 0]
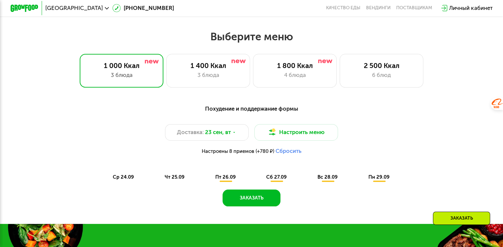
click at [221, 179] on span "пт 26.09" at bounding box center [225, 177] width 21 height 6
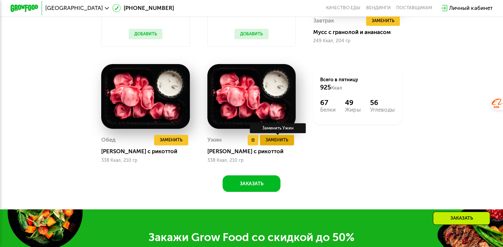
scroll to position [693, 0]
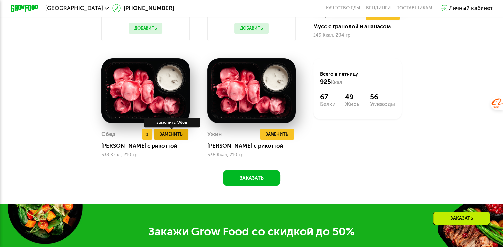
click at [172, 138] on span "Заменить" at bounding box center [171, 134] width 23 height 7
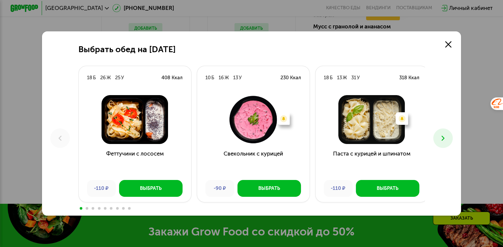
click at [443, 138] on icon at bounding box center [443, 138] width 8 height 8
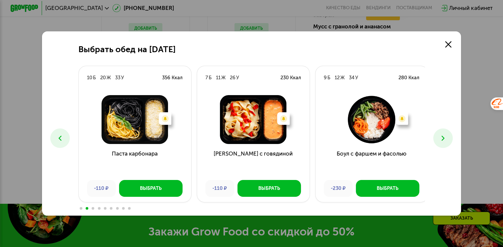
click at [443, 138] on icon at bounding box center [443, 138] width 8 height 8
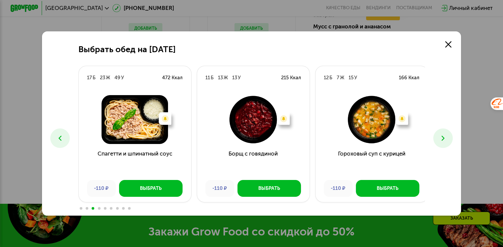
click at [443, 138] on icon at bounding box center [443, 138] width 8 height 8
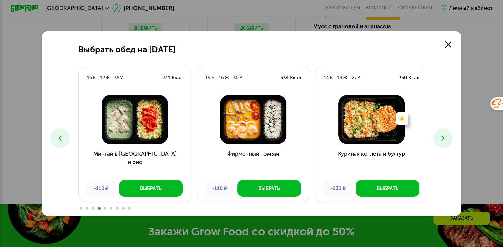
click at [443, 138] on icon at bounding box center [443, 138] width 8 height 8
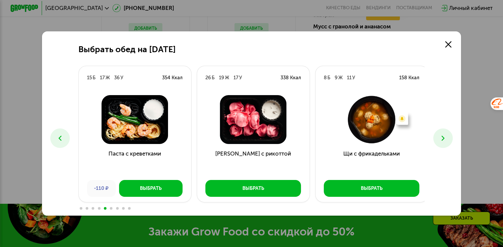
click at [443, 138] on icon at bounding box center [443, 138] width 8 height 8
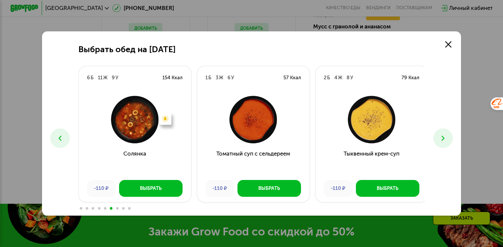
click at [443, 138] on icon at bounding box center [443, 138] width 8 height 8
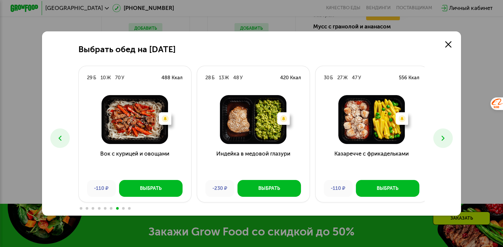
click at [443, 138] on icon at bounding box center [443, 138] width 8 height 8
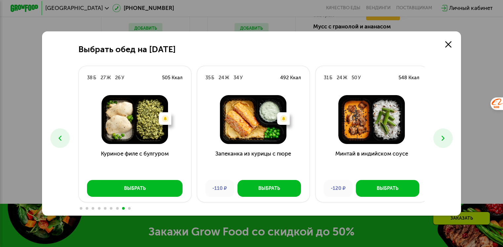
click at [443, 138] on icon at bounding box center [443, 138] width 8 height 8
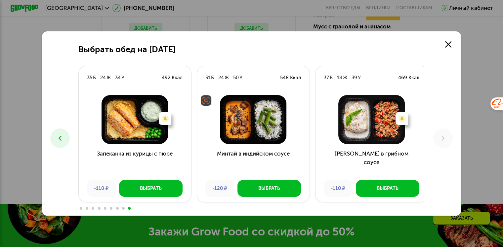
click at [257, 136] on img at bounding box center [252, 119] width 101 height 49
click at [268, 191] on div "Выбрать" at bounding box center [269, 188] width 22 height 7
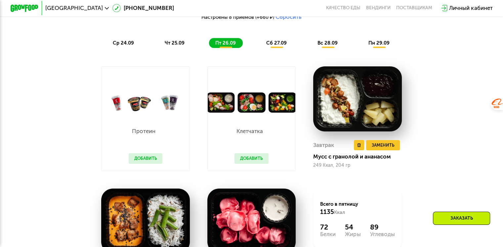
scroll to position [561, 0]
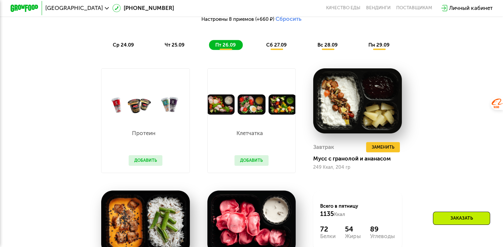
click at [249, 161] on button "Добавить" at bounding box center [252, 160] width 34 height 11
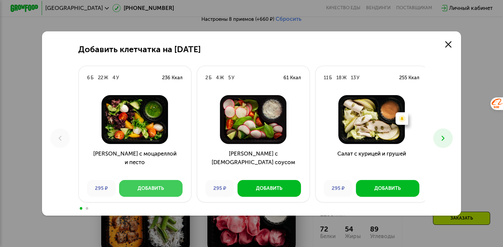
click at [147, 190] on div "Добавить" at bounding box center [151, 188] width 26 height 7
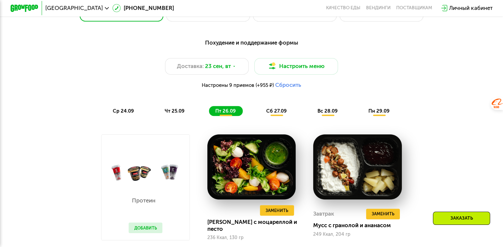
scroll to position [627, 0]
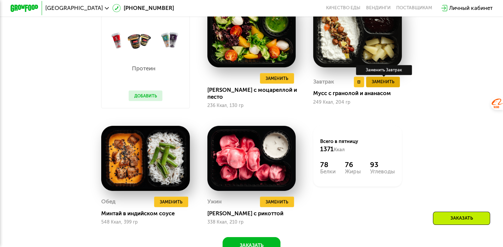
click at [385, 85] on span "Заменить" at bounding box center [382, 81] width 23 height 7
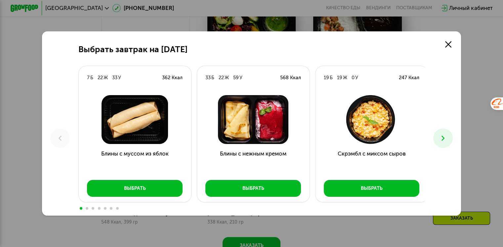
click at [445, 137] on use at bounding box center [443, 138] width 3 height 5
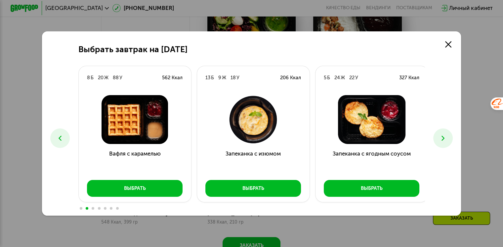
click at [447, 136] on icon at bounding box center [443, 138] width 8 height 8
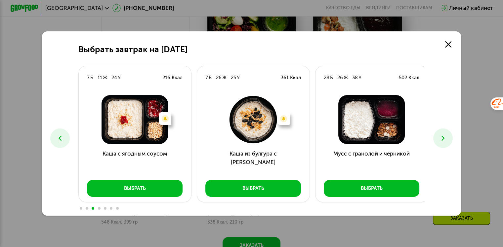
click at [447, 136] on icon at bounding box center [443, 138] width 8 height 8
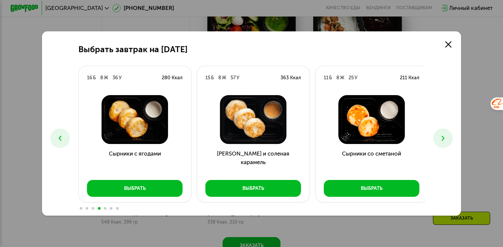
click at [447, 136] on icon at bounding box center [443, 138] width 8 height 8
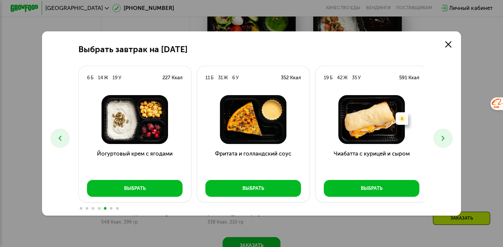
click at [446, 138] on icon at bounding box center [443, 138] width 8 height 8
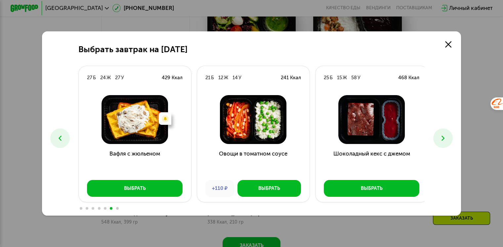
click at [446, 138] on icon at bounding box center [443, 138] width 8 height 8
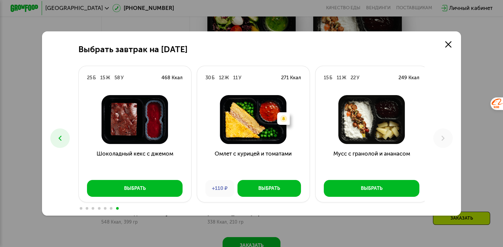
click at [439, 47] on div "Выбрать завтрак на 26 сентября 7 Б 22 Ж 33 У 362 Ккал Блины с муссом из яблок В…" at bounding box center [251, 123] width 419 height 185
click at [448, 44] on icon at bounding box center [448, 44] width 6 height 6
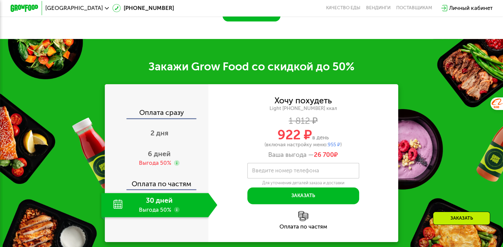
scroll to position [926, 0]
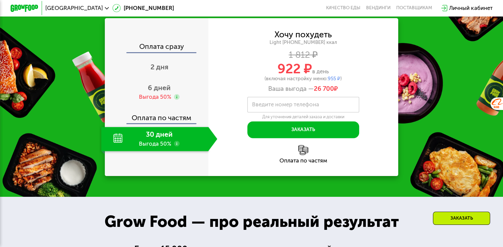
click at [195, 146] on div "30 дней Выгода 50%" at bounding box center [154, 139] width 107 height 24
click at [175, 147] on use at bounding box center [177, 144] width 6 height 6
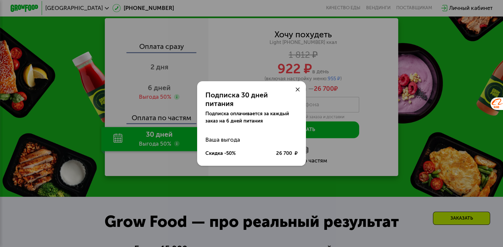
click at [301, 91] on div at bounding box center [297, 89] width 17 height 17
click at [298, 92] on icon at bounding box center [298, 90] width 4 height 4
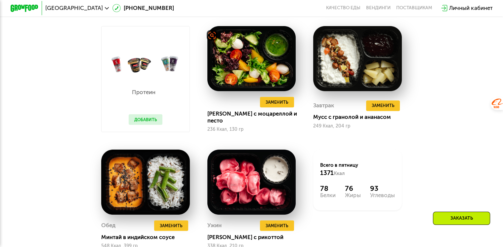
scroll to position [662, 0]
